Goal: Ask a question

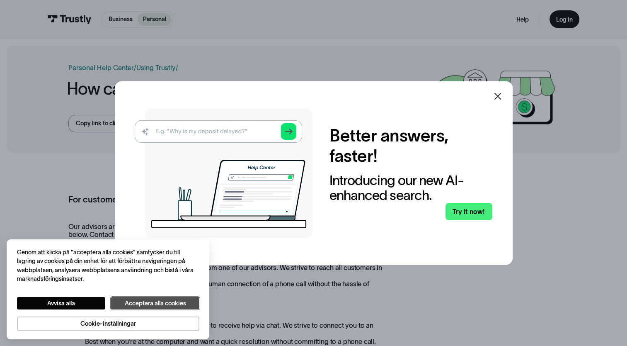
drag, startPoint x: 131, startPoint y: 304, endPoint x: 148, endPoint y: 298, distance: 18.9
click at [131, 304] on button "Acceptera alla cookies" at bounding box center [155, 303] width 88 height 13
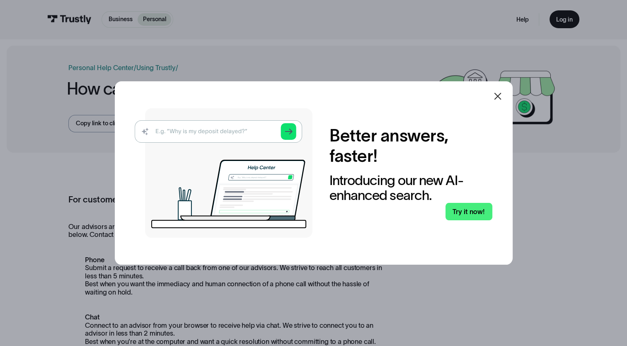
click at [499, 95] on icon at bounding box center [498, 96] width 10 height 10
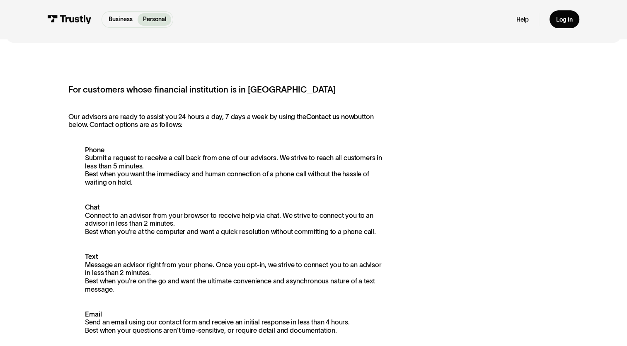
scroll to position [124, 0]
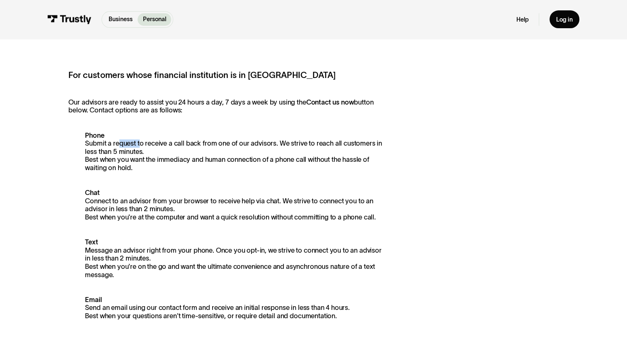
drag, startPoint x: 119, startPoint y: 147, endPoint x: 140, endPoint y: 147, distance: 20.7
click at [140, 147] on p "Phone Submit a request to receive a call back from one of our advisors. We stri…" at bounding box center [225, 151] width 315 height 41
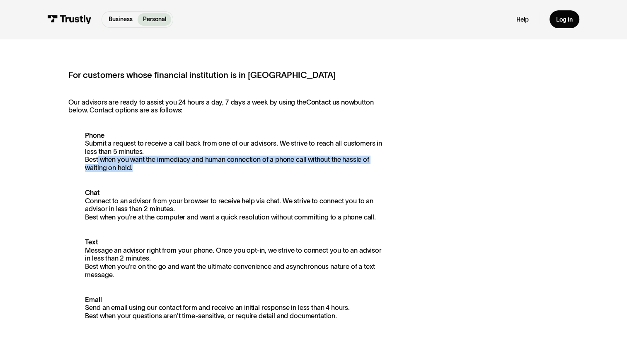
drag, startPoint x: 140, startPoint y: 147, endPoint x: 146, endPoint y: 167, distance: 21.6
click at [146, 167] on p "Phone Submit a request to receive a call back from one of our advisors. We stri…" at bounding box center [225, 151] width 315 height 41
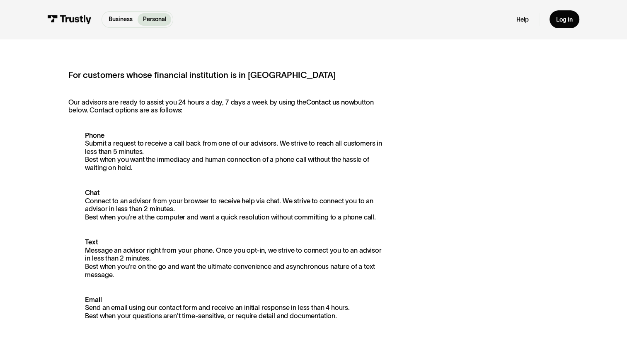
drag, startPoint x: 146, startPoint y: 167, endPoint x: 139, endPoint y: 173, distance: 9.1
click at [139, 173] on div "For customers whose financial institution is in [GEOGRAPHIC_DATA] Our advisors …" at bounding box center [225, 234] width 315 height 330
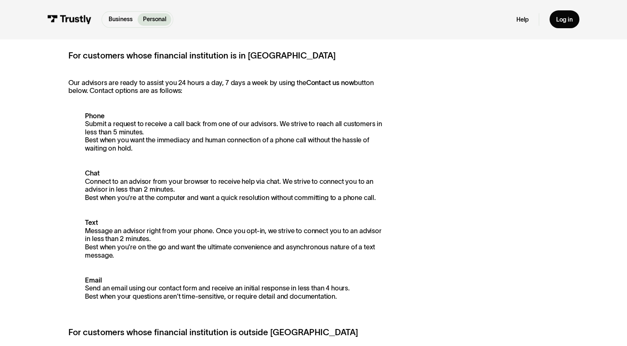
scroll to position [121, 0]
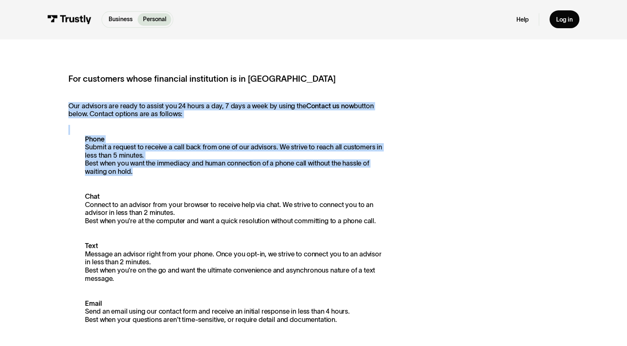
drag, startPoint x: 375, startPoint y: 169, endPoint x: 62, endPoint y: 133, distance: 315.1
click at [62, 133] on div "For customers whose financial institution is in [GEOGRAPHIC_DATA] Our advisors …" at bounding box center [314, 279] width 614 height 480
click at [473, 168] on div "For customers whose financial institution is in [GEOGRAPHIC_DATA] Our advisors …" at bounding box center [313, 279] width 490 height 412
